Goal: Transaction & Acquisition: Purchase product/service

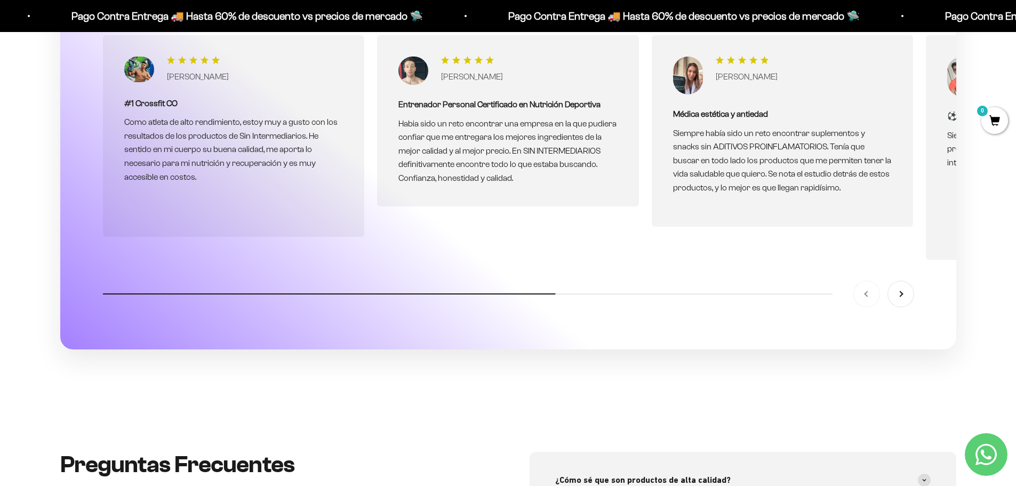
scroll to position [3946, 0]
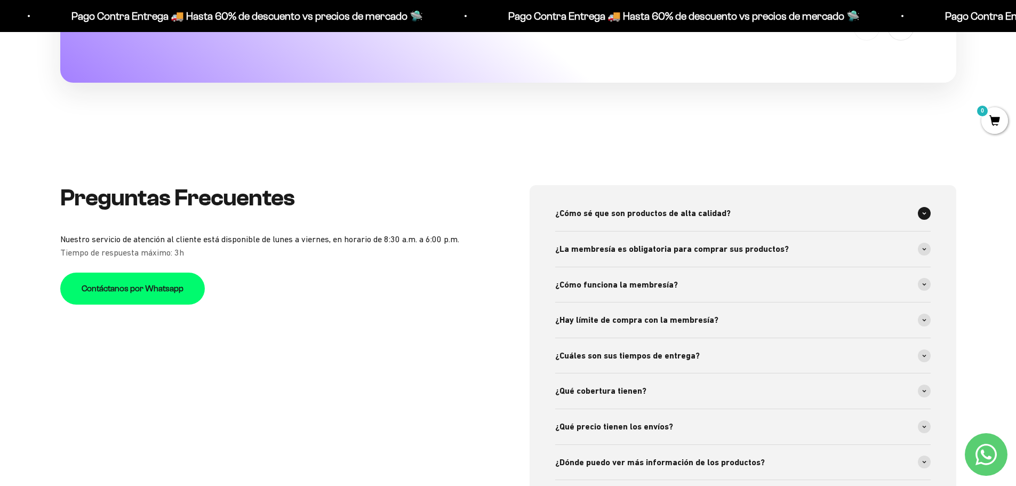
click at [710, 202] on div "¿Cómo sé que son productos de alta calidad?" at bounding box center [742, 213] width 375 height 35
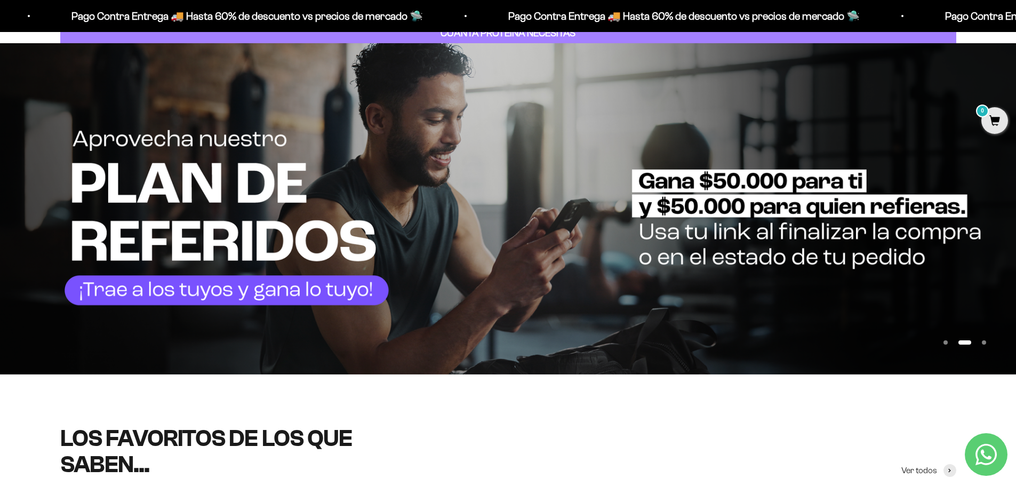
scroll to position [0, 0]
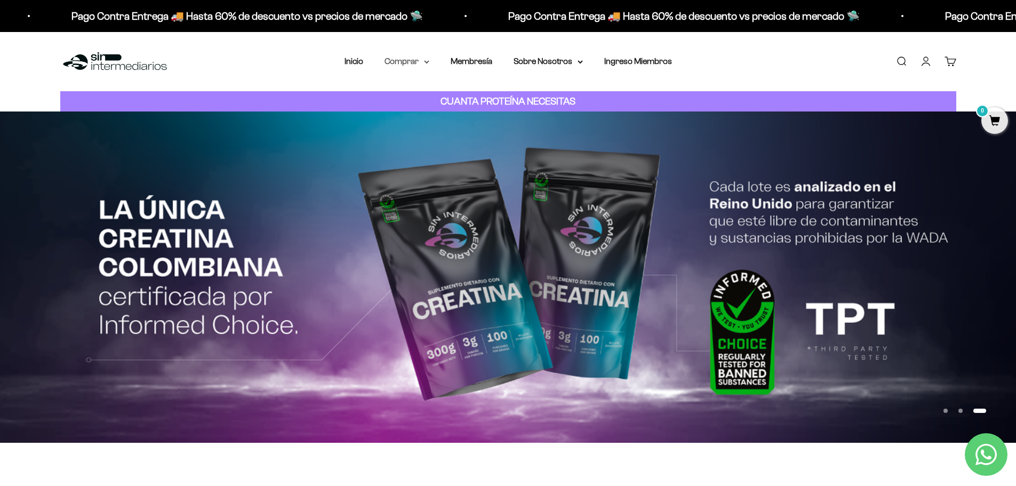
click at [424, 58] on summary "Comprar" at bounding box center [406, 61] width 45 height 14
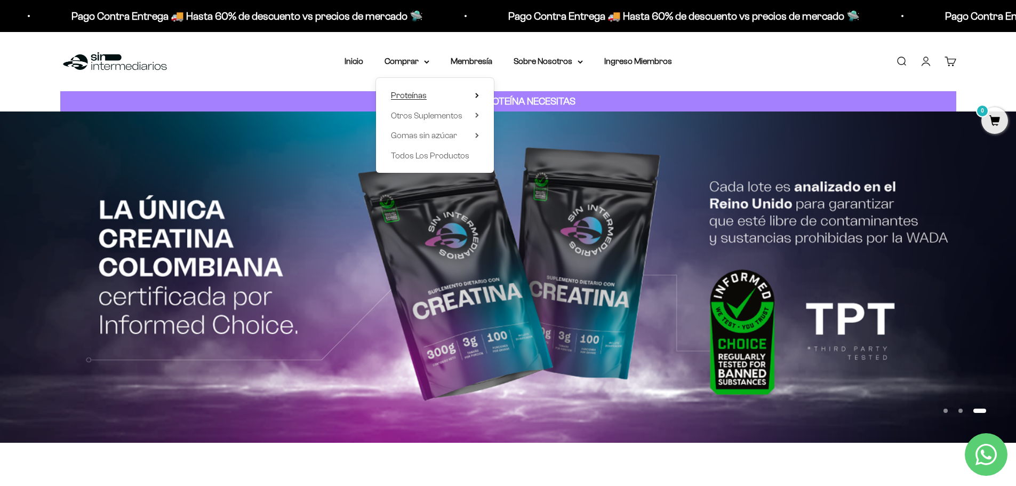
click at [449, 98] on summary "Proteínas" at bounding box center [435, 96] width 88 height 14
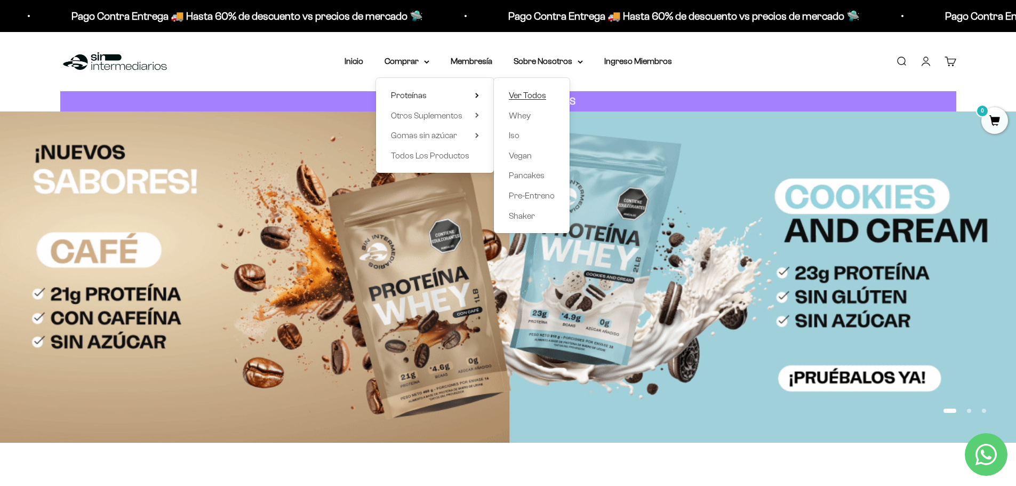
click at [523, 98] on span "Ver Todos" at bounding box center [527, 95] width 37 height 9
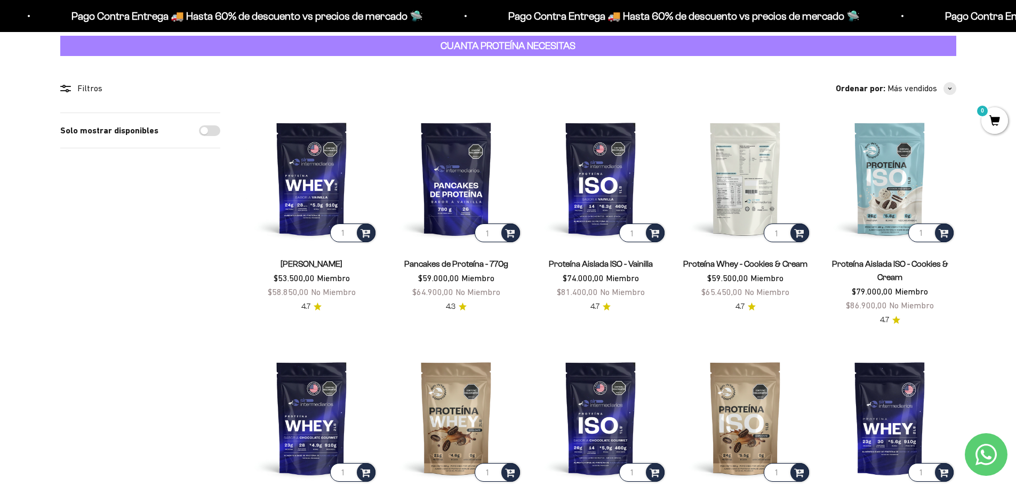
scroll to position [53, 0]
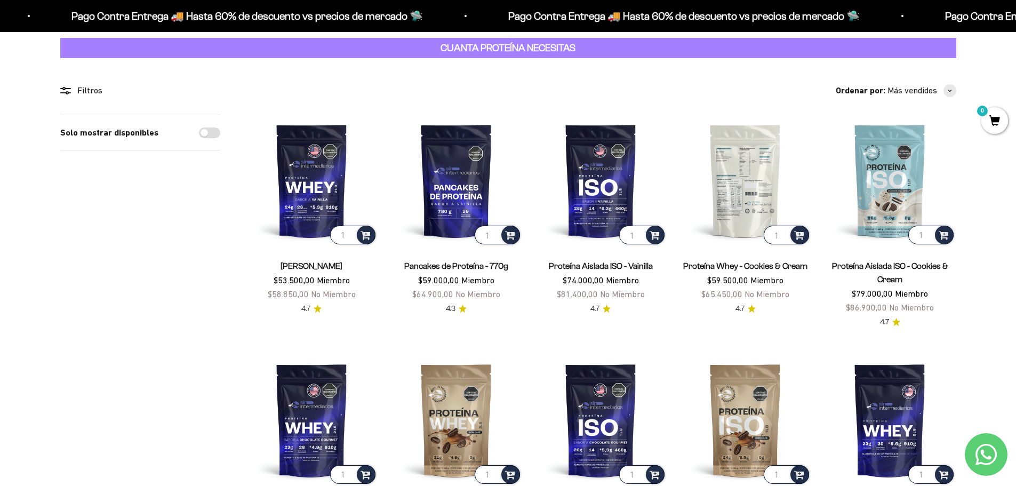
click at [733, 184] on img at bounding box center [745, 181] width 132 height 132
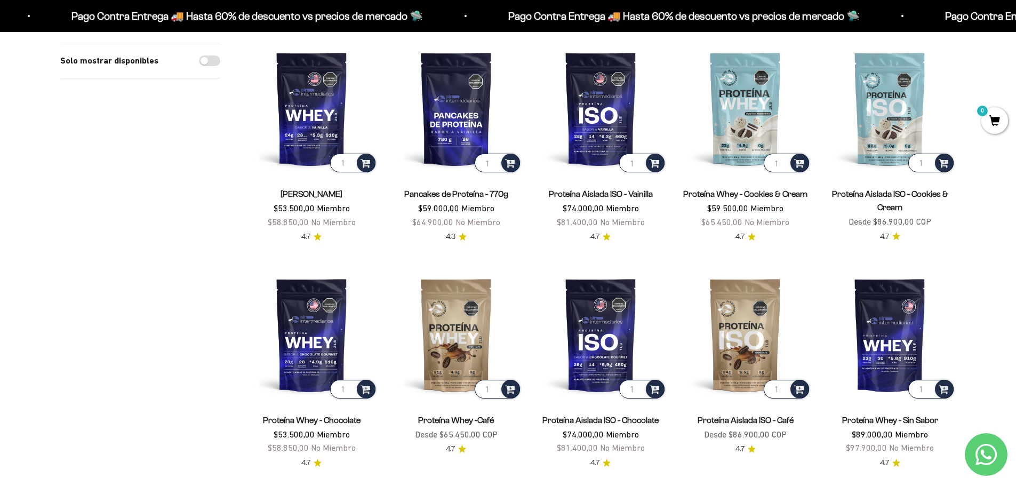
scroll to position [107, 0]
